Goal: Task Accomplishment & Management: Use online tool/utility

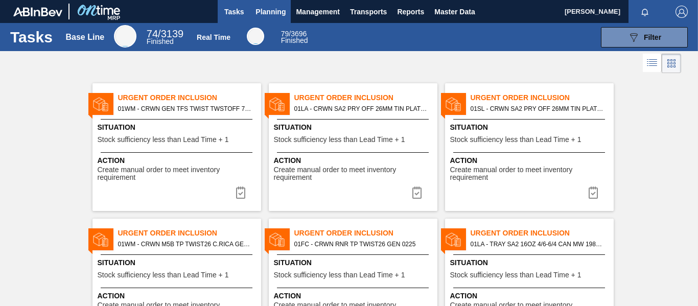
click at [278, 10] on span "Planning" at bounding box center [271, 12] width 30 height 12
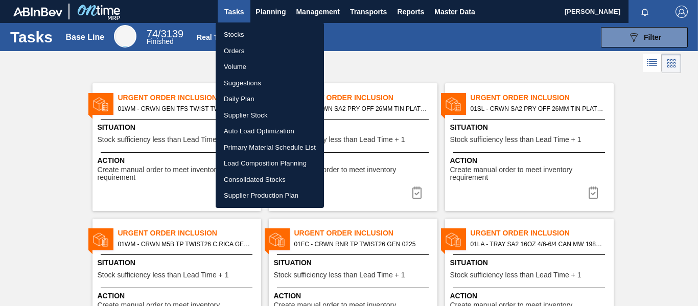
click at [285, 163] on li "Load Composition Planning" at bounding box center [270, 163] width 108 height 16
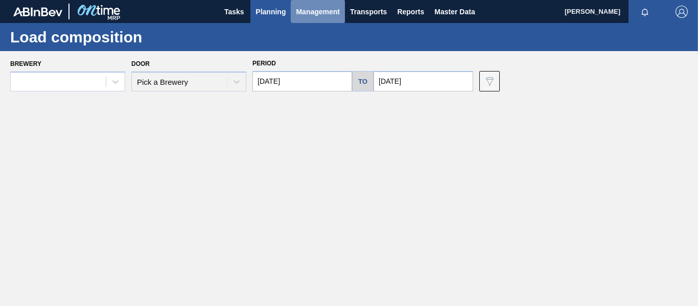
click at [333, 14] on span "Management" at bounding box center [318, 12] width 44 height 12
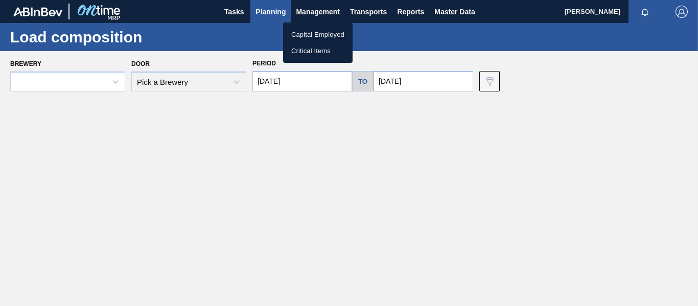
click at [370, 6] on div at bounding box center [349, 153] width 698 height 306
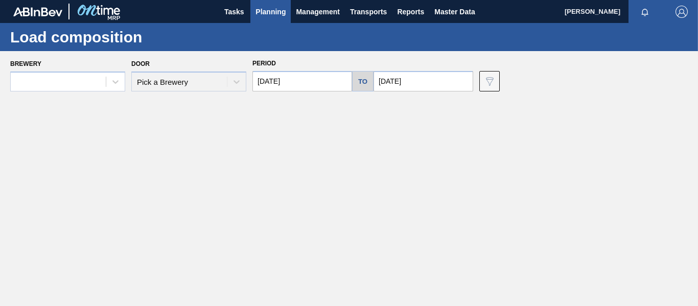
click at [366, 15] on span "Transports" at bounding box center [368, 12] width 37 height 12
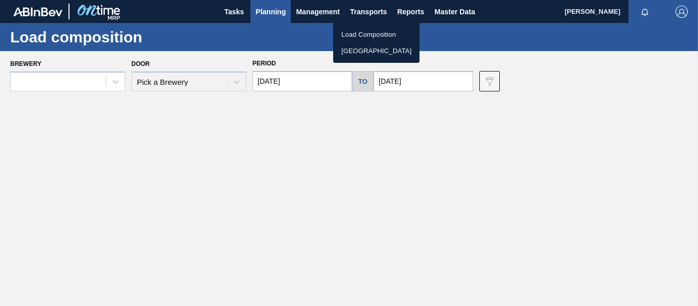
click at [364, 37] on li "Load Composition" at bounding box center [376, 35] width 86 height 16
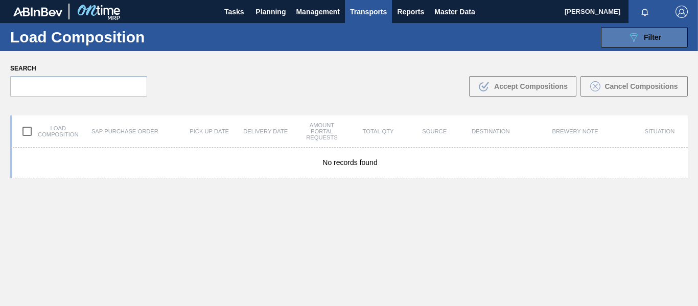
click at [616, 42] on button "089F7B8B-B2A5-4AFE-B5C0-19BA573D28AC Filter" at bounding box center [644, 37] width 87 height 20
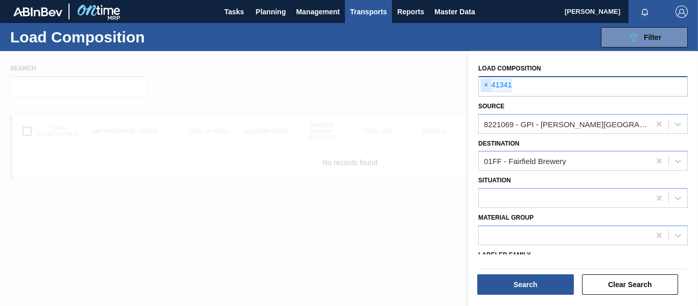
click at [483, 87] on span "×" at bounding box center [487, 85] width 10 height 12
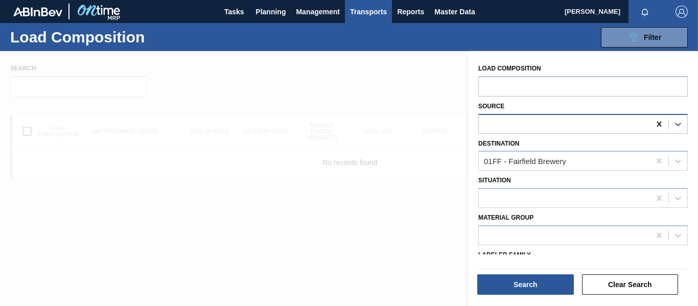
click at [658, 123] on icon at bounding box center [659, 124] width 10 height 10
click at [660, 158] on icon at bounding box center [659, 161] width 10 height 10
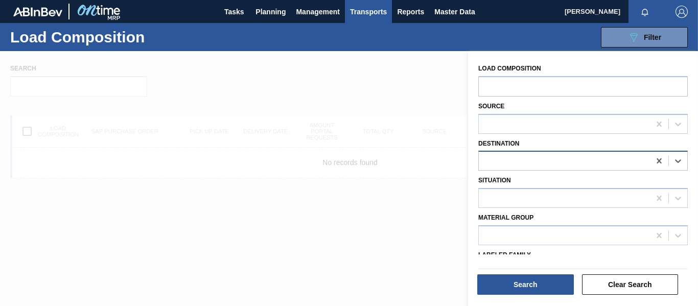
click at [565, 162] on div at bounding box center [564, 161] width 171 height 15
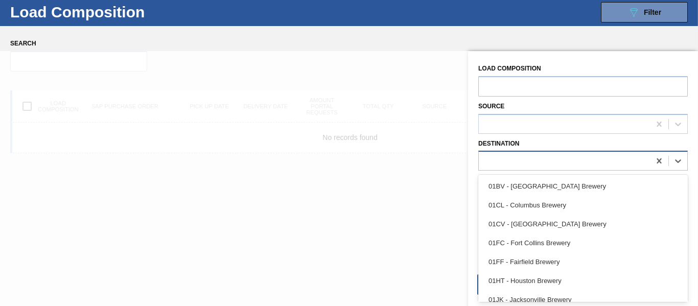
scroll to position [26, 0]
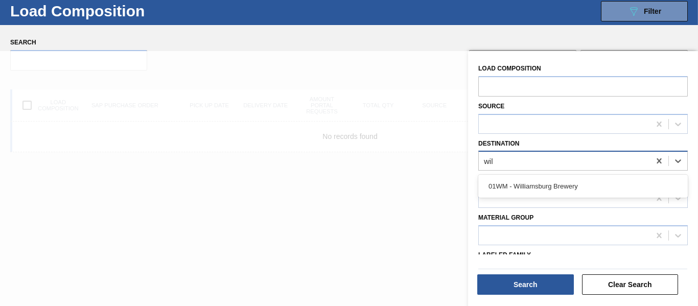
type input "will"
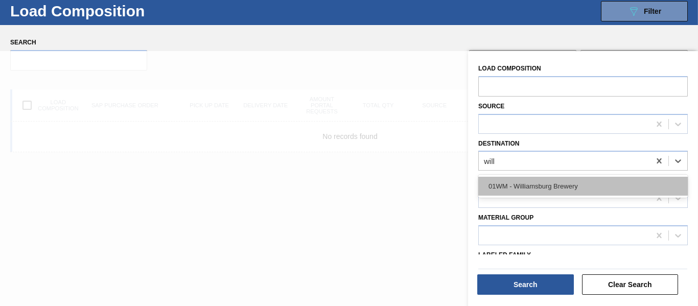
click at [558, 185] on div "01WM - Williamsburg Brewery" at bounding box center [584, 186] width 210 height 19
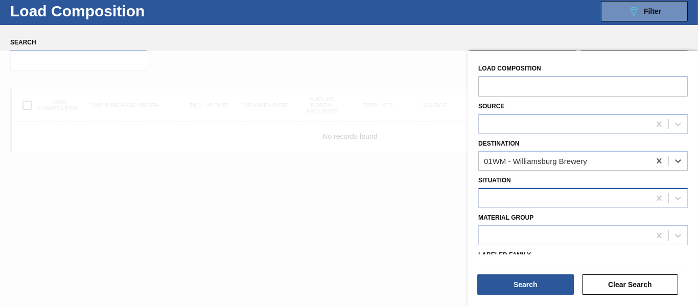
click at [553, 197] on div at bounding box center [564, 198] width 171 height 15
click at [578, 179] on div "Situation" at bounding box center [584, 190] width 210 height 35
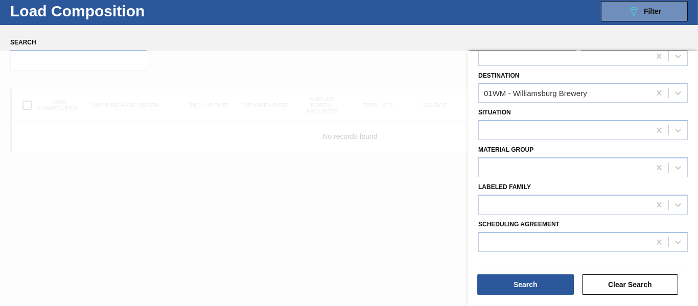
scroll to position [102, 0]
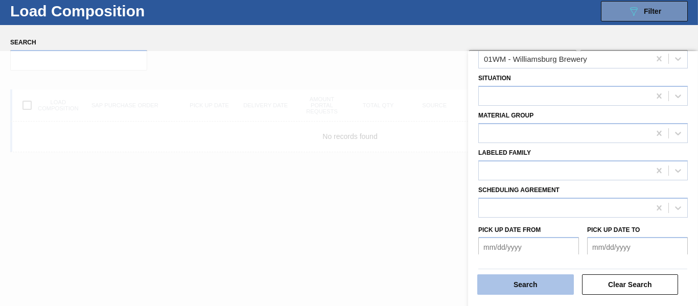
click at [533, 285] on button "Search" at bounding box center [525, 285] width 97 height 20
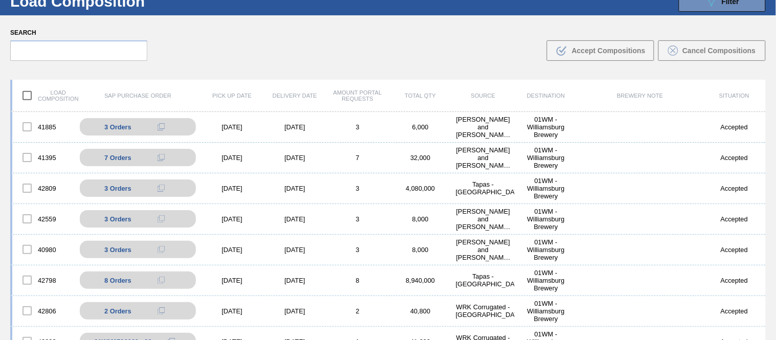
scroll to position [0, 0]
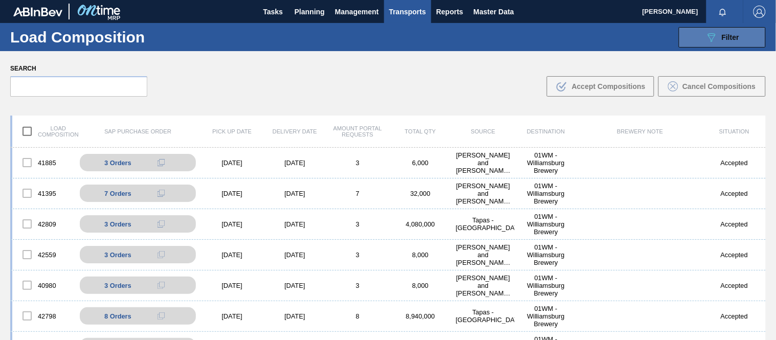
click at [698, 41] on icon "089F7B8B-B2A5-4AFE-B5C0-19BA573D28AC" at bounding box center [711, 37] width 12 height 12
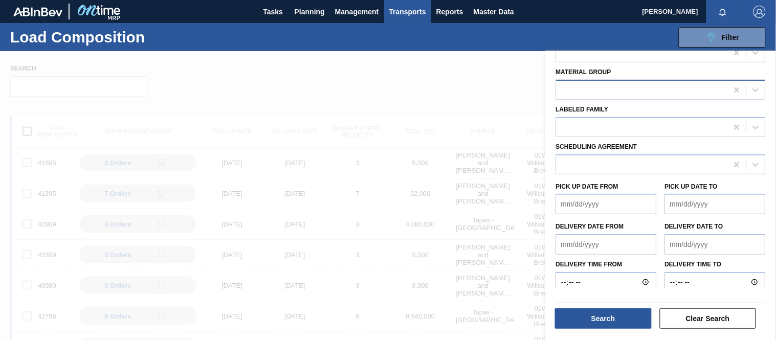
scroll to position [147, 0]
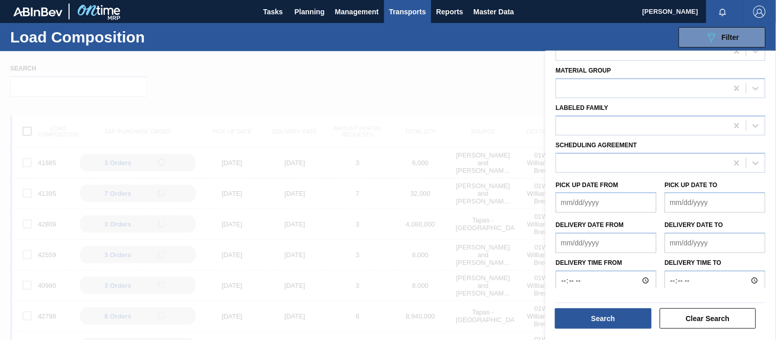
click at [392, 99] on div at bounding box center [388, 221] width 776 height 340
click at [515, 91] on div at bounding box center [388, 221] width 776 height 340
click at [413, 13] on span "Transports" at bounding box center [407, 12] width 37 height 12
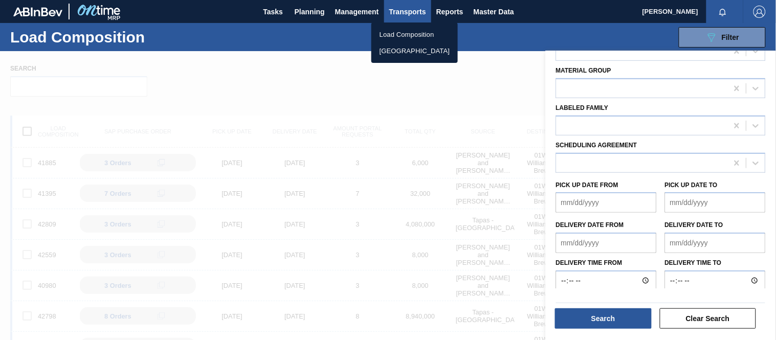
click at [399, 58] on li "[GEOGRAPHIC_DATA]" at bounding box center [414, 51] width 86 height 16
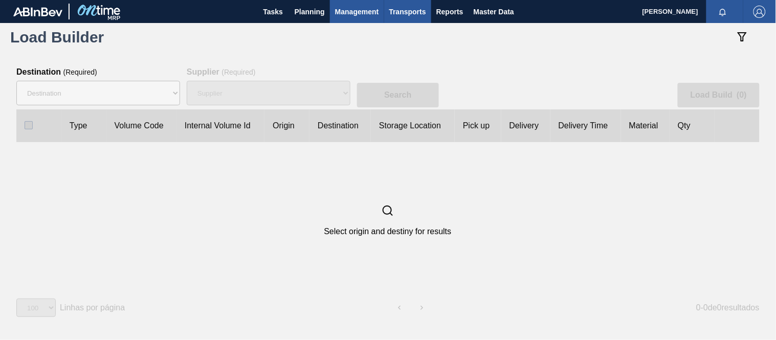
click at [377, 17] on span "Management" at bounding box center [357, 12] width 44 height 12
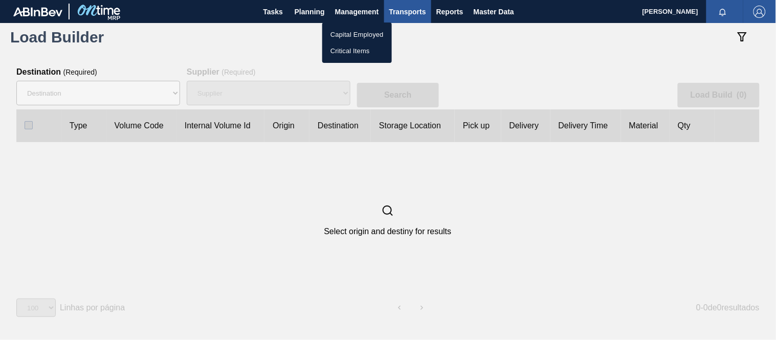
click at [292, 9] on div at bounding box center [388, 170] width 776 height 340
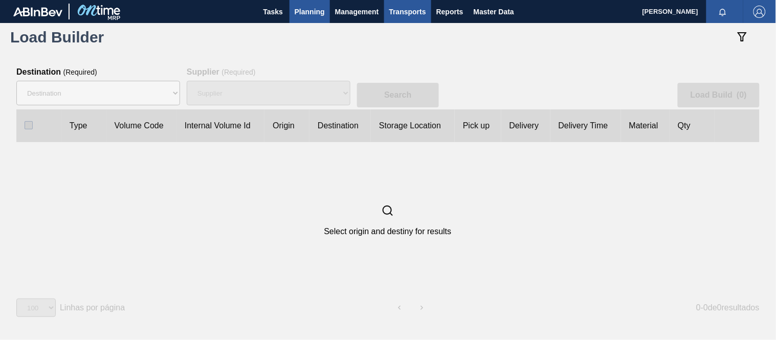
click at [302, 9] on span "Planning" at bounding box center [309, 12] width 30 height 12
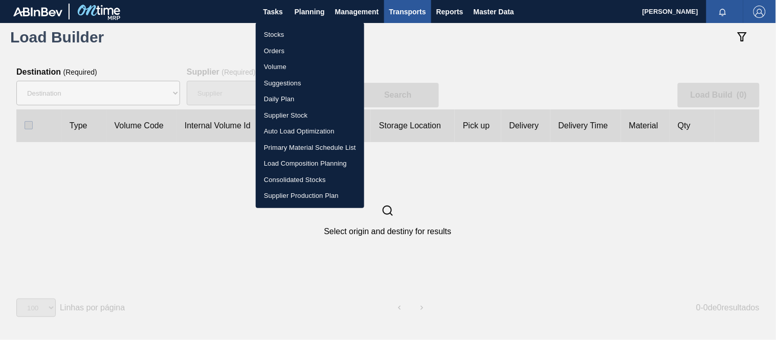
click at [288, 11] on div at bounding box center [388, 170] width 776 height 340
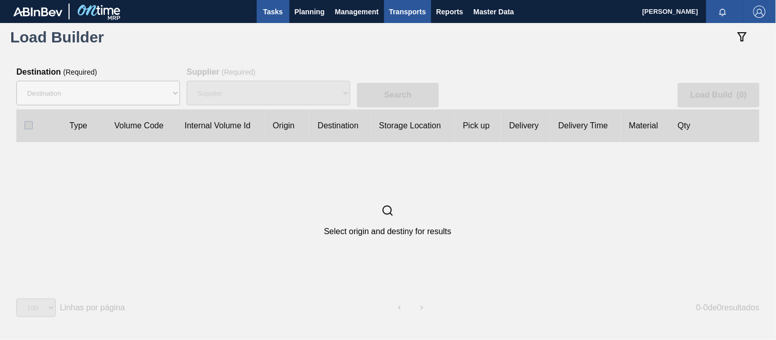
click at [277, 11] on span "Tasks" at bounding box center [273, 12] width 22 height 12
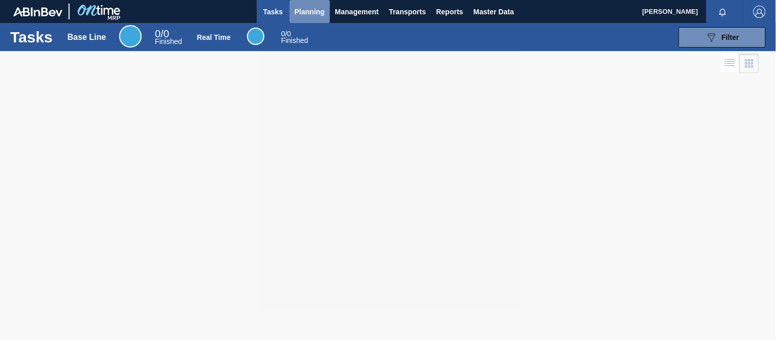
click at [306, 7] on span "Planning" at bounding box center [309, 12] width 30 height 12
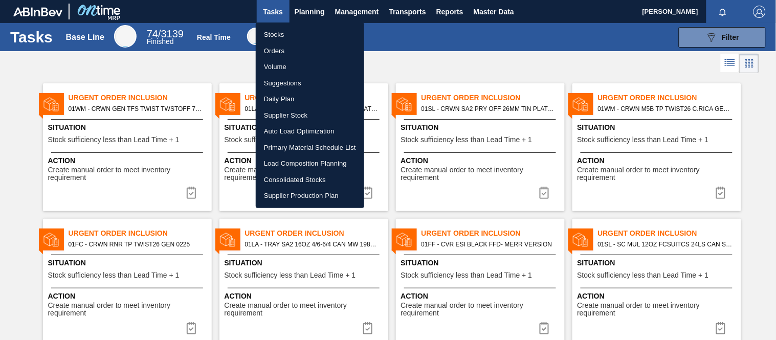
click at [315, 166] on li "Load Composition Planning" at bounding box center [310, 163] width 108 height 16
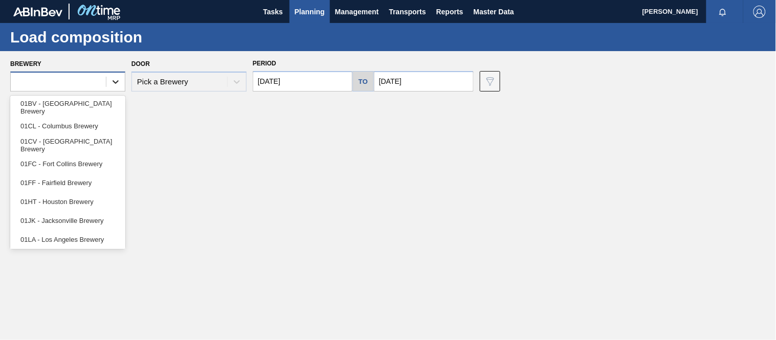
click at [117, 83] on icon at bounding box center [115, 82] width 10 height 10
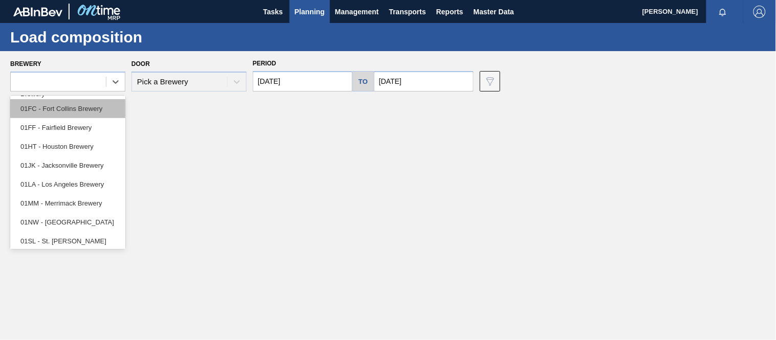
scroll to position [78, 0]
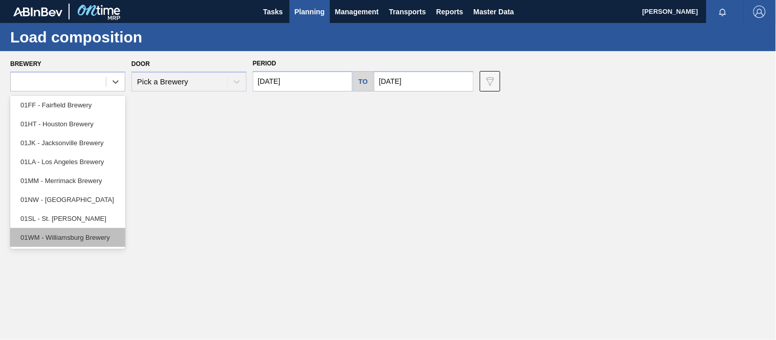
click at [91, 244] on div "01WM - Williamsburg Brewery" at bounding box center [67, 237] width 115 height 19
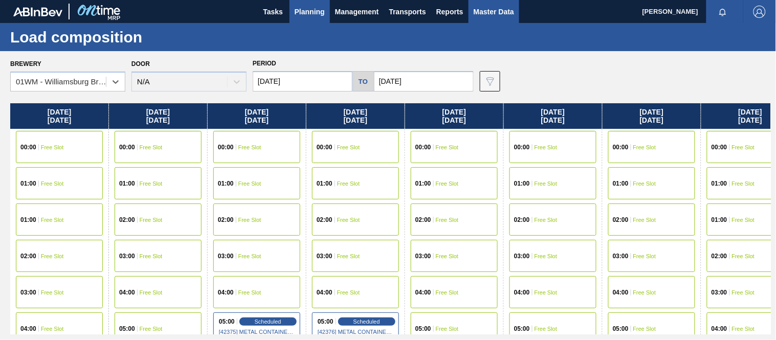
click at [496, 9] on span "Master Data" at bounding box center [493, 12] width 40 height 12
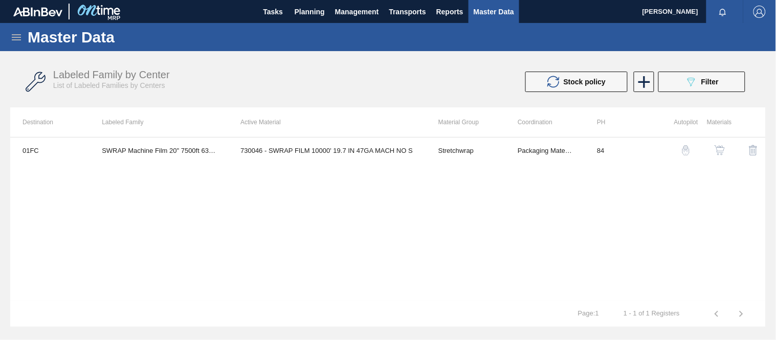
click at [12, 49] on div "Master Data" at bounding box center [388, 37] width 776 height 28
click at [19, 31] on icon at bounding box center [16, 37] width 12 height 12
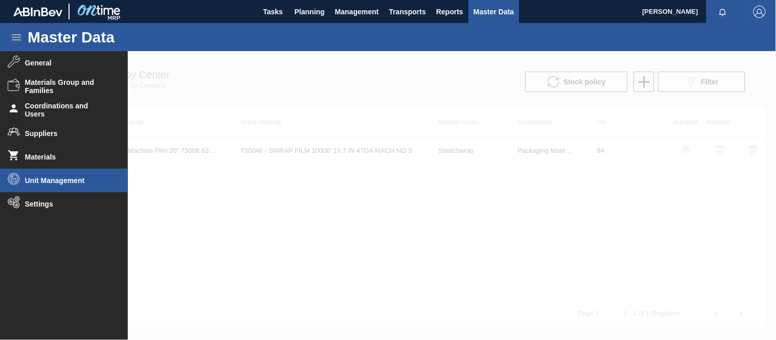
click at [65, 175] on li "Unit Management" at bounding box center [64, 181] width 128 height 24
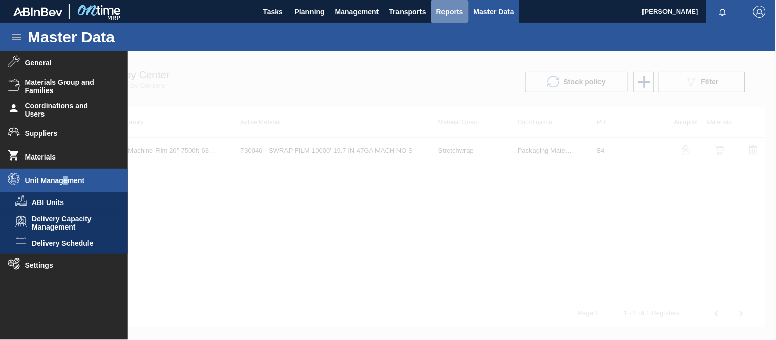
click at [457, 11] on span "Reports" at bounding box center [449, 12] width 27 height 12
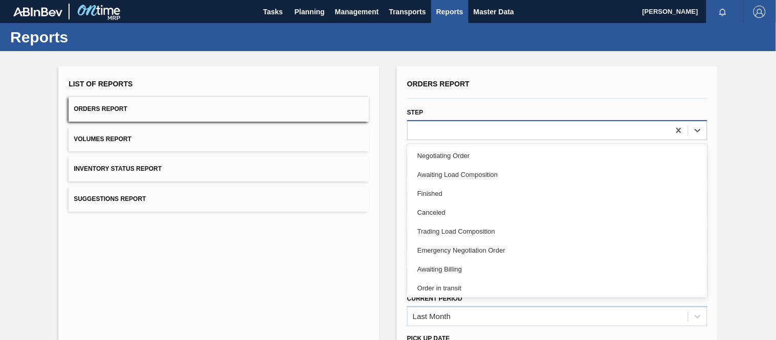
click at [649, 131] on div at bounding box center [538, 130] width 262 height 15
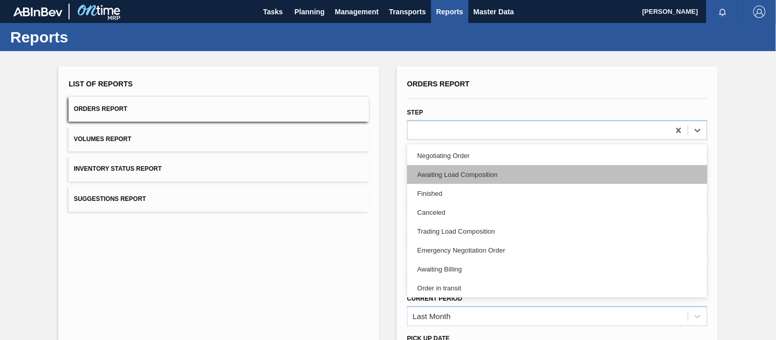
click at [460, 170] on div "Awaiting Load Composition" at bounding box center [557, 174] width 300 height 19
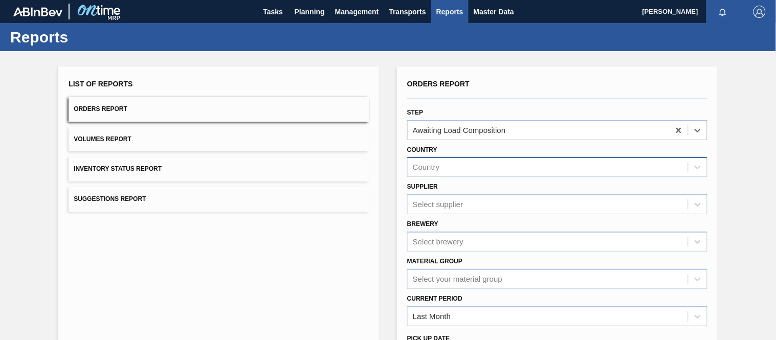
click at [459, 170] on div "Country" at bounding box center [547, 167] width 280 height 15
click at [405, 7] on span "Transports" at bounding box center [407, 12] width 37 height 12
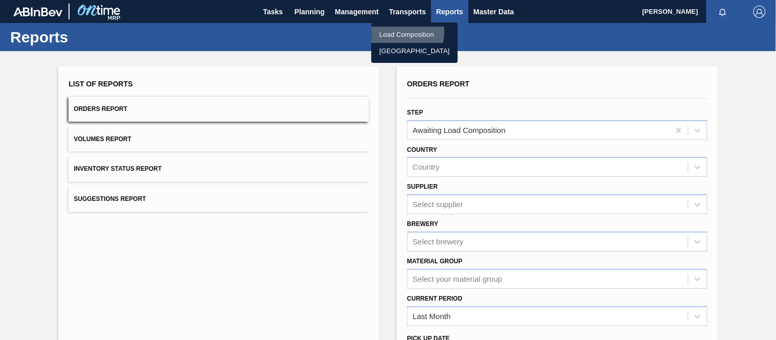
click at [400, 32] on li "Load Composition" at bounding box center [414, 35] width 86 height 16
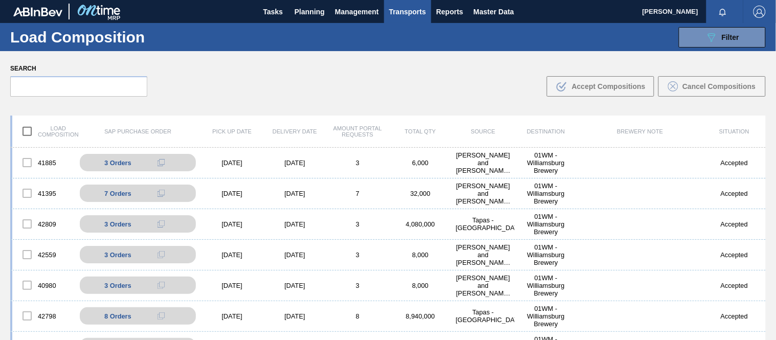
click at [412, 10] on span "Transports" at bounding box center [407, 12] width 37 height 12
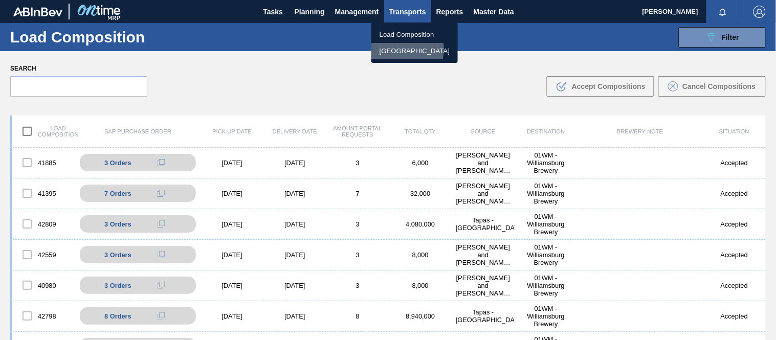
click at [390, 49] on li "[GEOGRAPHIC_DATA]" at bounding box center [414, 51] width 86 height 16
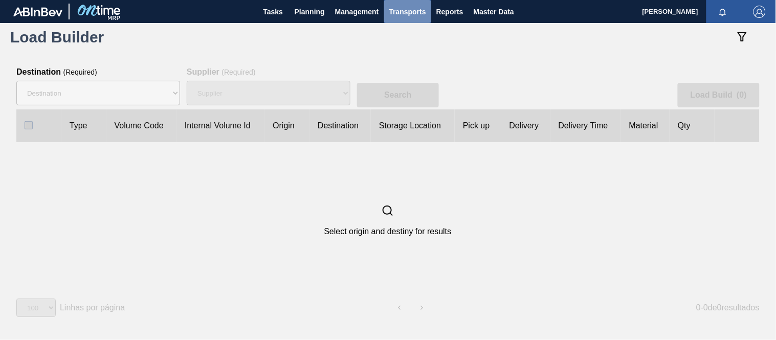
click at [405, 11] on span "Transports" at bounding box center [407, 12] width 37 height 12
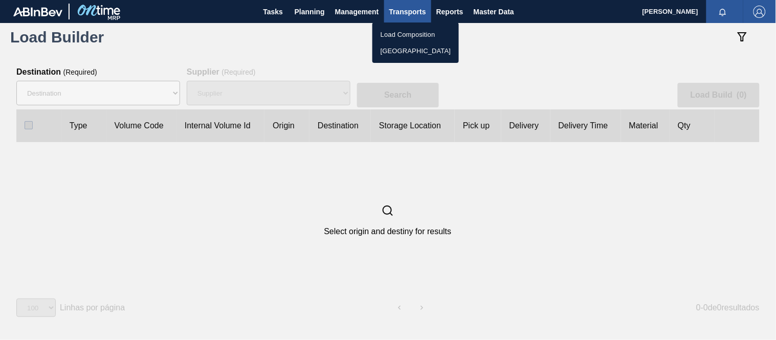
click at [399, 31] on li "Load Composition" at bounding box center [415, 35] width 86 height 16
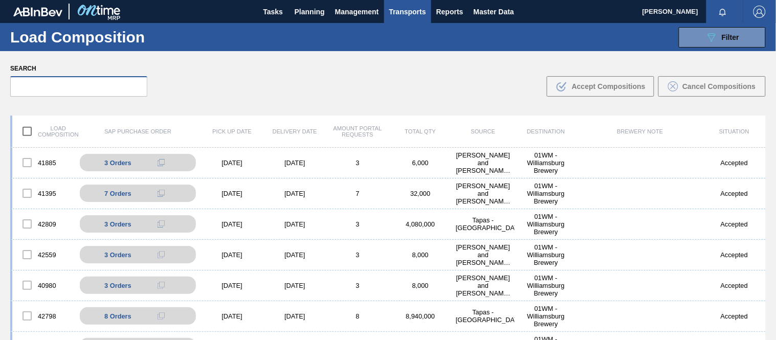
click at [27, 78] on input "text" at bounding box center [78, 86] width 137 height 20
